Goal: Information Seeking & Learning: Learn about a topic

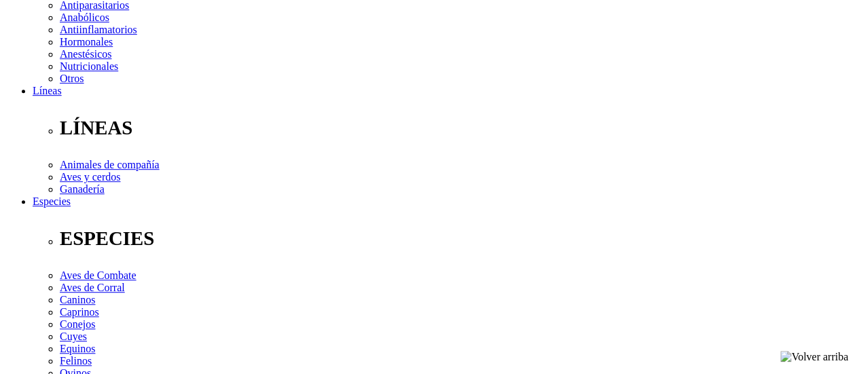
scroll to position [340, 0]
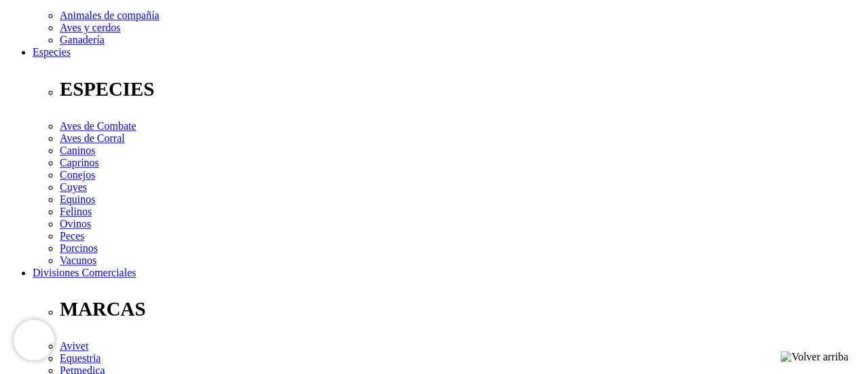
scroll to position [566, 0]
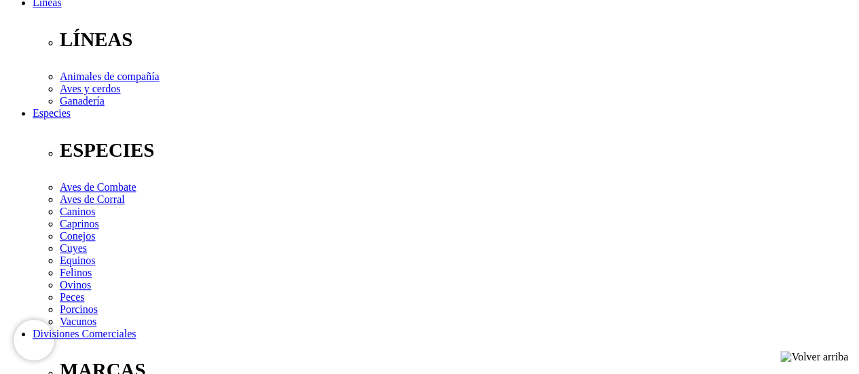
scroll to position [452, 0]
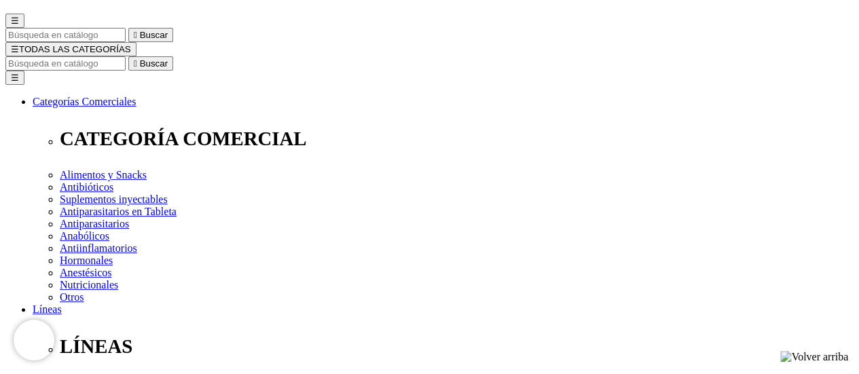
scroll to position [340, 0]
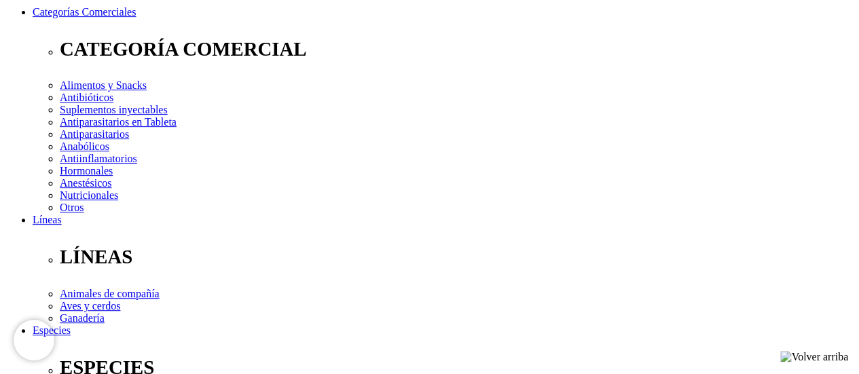
scroll to position [113, 0]
